Goal: Information Seeking & Learning: Learn about a topic

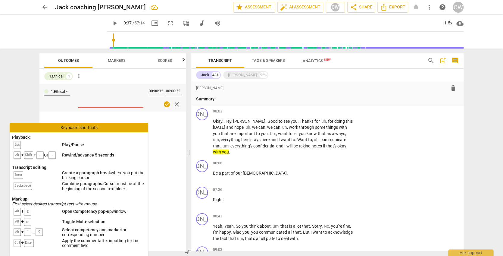
type input "37"
click at [370, 149] on div "JA play_arrow pause 00:03 + Add competency keyboard_arrow_right Okay . Hey , [P…" at bounding box center [327, 132] width 272 height 52
click at [352, 145] on p "Okay . Hey , [PERSON_NAME] . Good to see you . Thanks for , uh , for doing this…" at bounding box center [283, 136] width 141 height 37
click at [177, 103] on span "close" at bounding box center [176, 104] width 7 height 7
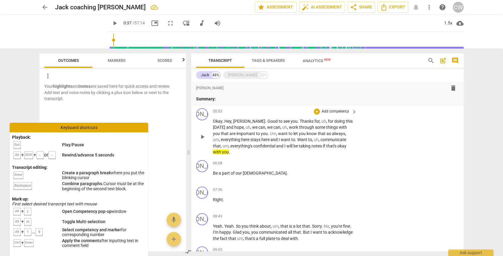
click at [359, 144] on div "JA play_arrow pause 00:03 + Add competency keyboard_arrow_right Okay . Hey , [P…" at bounding box center [327, 132] width 272 height 52
click at [355, 145] on div "Okay . Hey , [PERSON_NAME] . Good to see you . Thanks for , uh , for doing this…" at bounding box center [285, 136] width 145 height 37
click at [350, 145] on p "Okay . Hey , [PERSON_NAME] . Good to see you . Thanks for , uh , for doing this…" at bounding box center [283, 136] width 141 height 37
click at [350, 146] on p "Okay . Hey , [PERSON_NAME] . Good to see you . Thanks for , uh , for doing this…" at bounding box center [283, 136] width 141 height 37
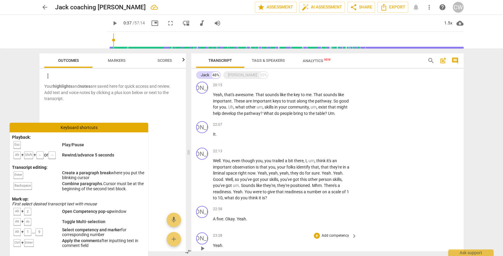
scroll to position [563, 0]
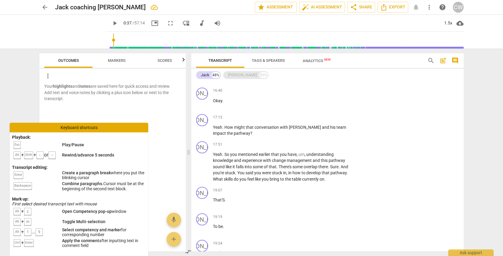
click at [231, 75] on div "[PERSON_NAME]" at bounding box center [242, 75] width 29 height 6
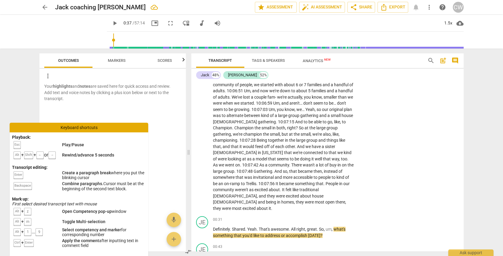
scroll to position [1160, 0]
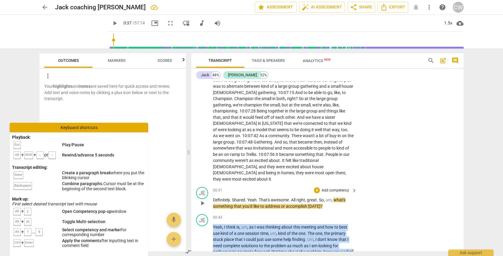
drag, startPoint x: 303, startPoint y: 193, endPoint x: 203, endPoint y: 145, distance: 111.7
click at [203, 145] on div "format_bold format_list_bulleted [PERSON_NAME] delete Summary: JA play_arrow pa…" at bounding box center [327, 166] width 272 height 170
click at [336, 249] on span "because" at bounding box center [331, 251] width 17 height 5
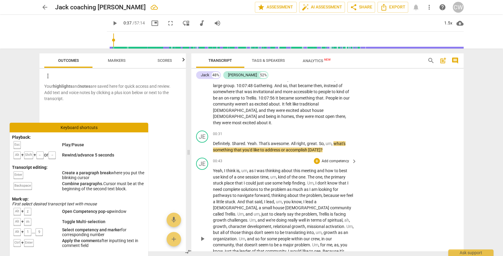
scroll to position [1291, 0]
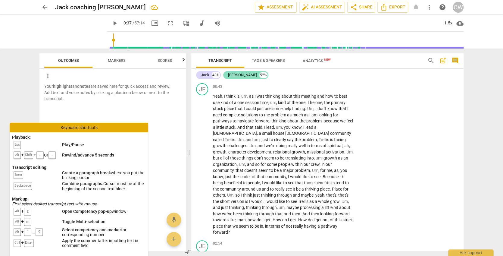
click at [231, 71] on div "[PERSON_NAME] 52%" at bounding box center [245, 75] width 45 height 8
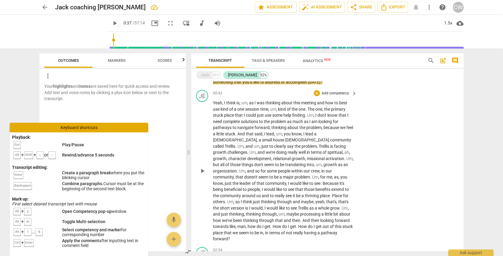
scroll to position [1175, 0]
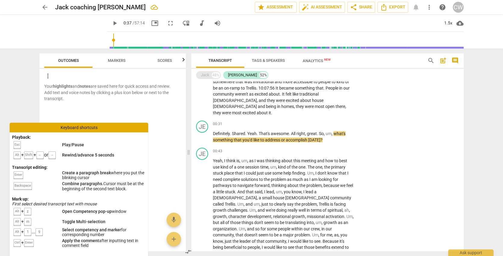
click at [201, 75] on div "Jack" at bounding box center [205, 75] width 8 height 6
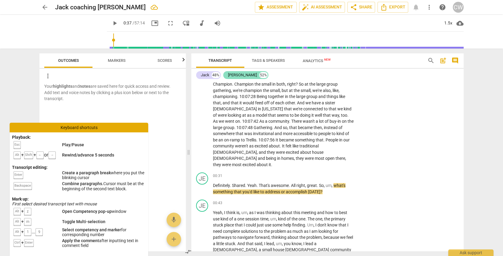
click at [233, 74] on div "[PERSON_NAME]" at bounding box center [242, 75] width 29 height 6
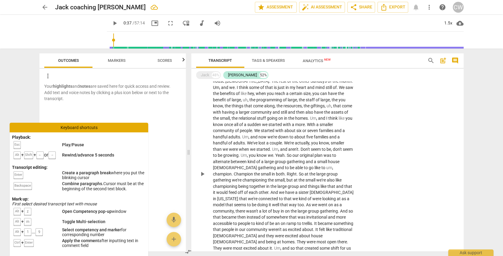
scroll to position [1387, 0]
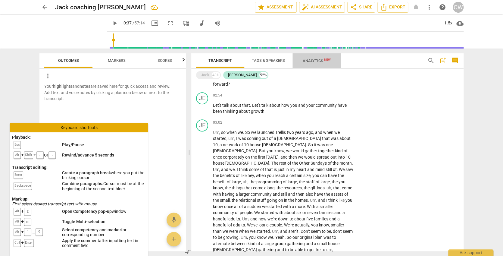
click at [313, 60] on span "Analytics New" at bounding box center [317, 60] width 28 height 5
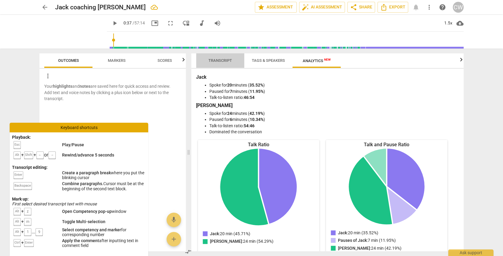
click at [221, 59] on span "Transcript" at bounding box center [221, 60] width 24 height 5
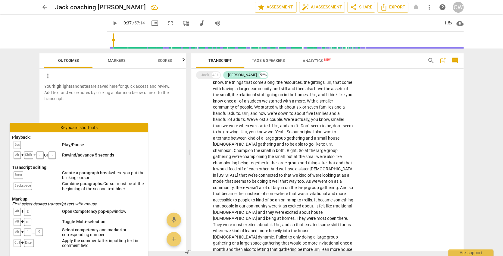
scroll to position [1391, 0]
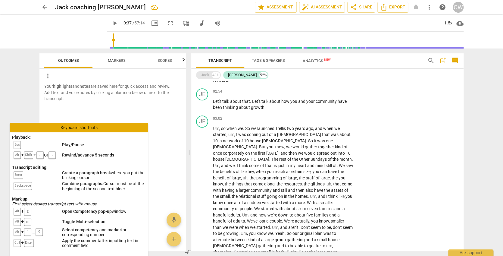
click at [208, 74] on div "Jack" at bounding box center [205, 75] width 8 height 6
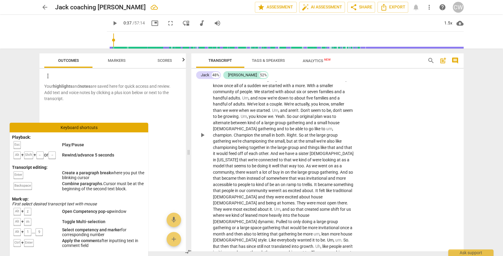
scroll to position [1466, 0]
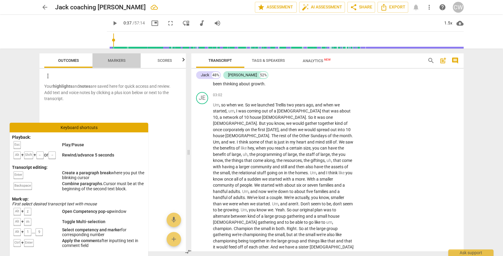
click at [116, 58] on span "Markers" at bounding box center [117, 60] width 18 height 5
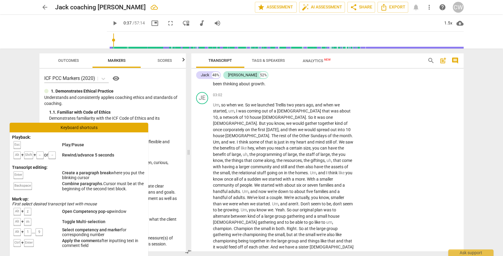
click at [27, 98] on div "arrow_back [PERSON_NAME] coaching [PERSON_NAME] edit star Assessment auto_fix_h…" at bounding box center [251, 128] width 503 height 256
click at [65, 133] on div "Playback: Esc Play/Pause Alt + Shift + ← or → Rewind/advance 5 seconds Transcri…" at bounding box center [79, 191] width 139 height 118
click at [188, 251] on span "compare_arrows" at bounding box center [188, 251] width 7 height 7
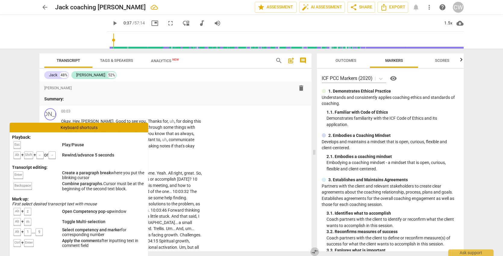
click at [314, 252] on span "compare_arrows" at bounding box center [314, 251] width 7 height 7
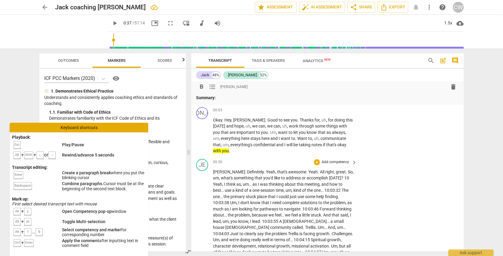
scroll to position [30, 0]
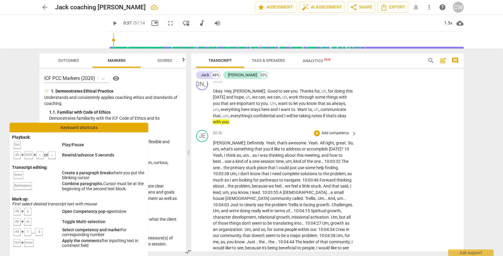
click at [345, 130] on p "Add competency" at bounding box center [335, 132] width 29 height 5
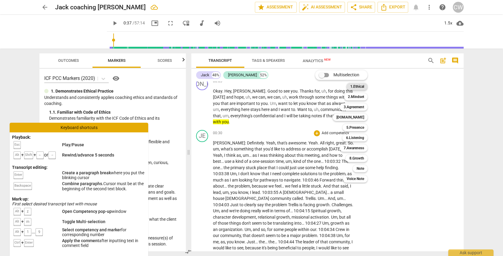
click at [364, 87] on b "1.Ethical" at bounding box center [357, 86] width 14 height 7
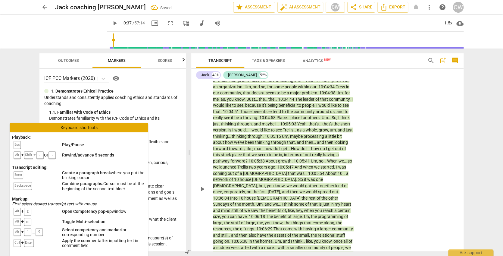
scroll to position [30, 0]
